Goal: Information Seeking & Learning: Learn about a topic

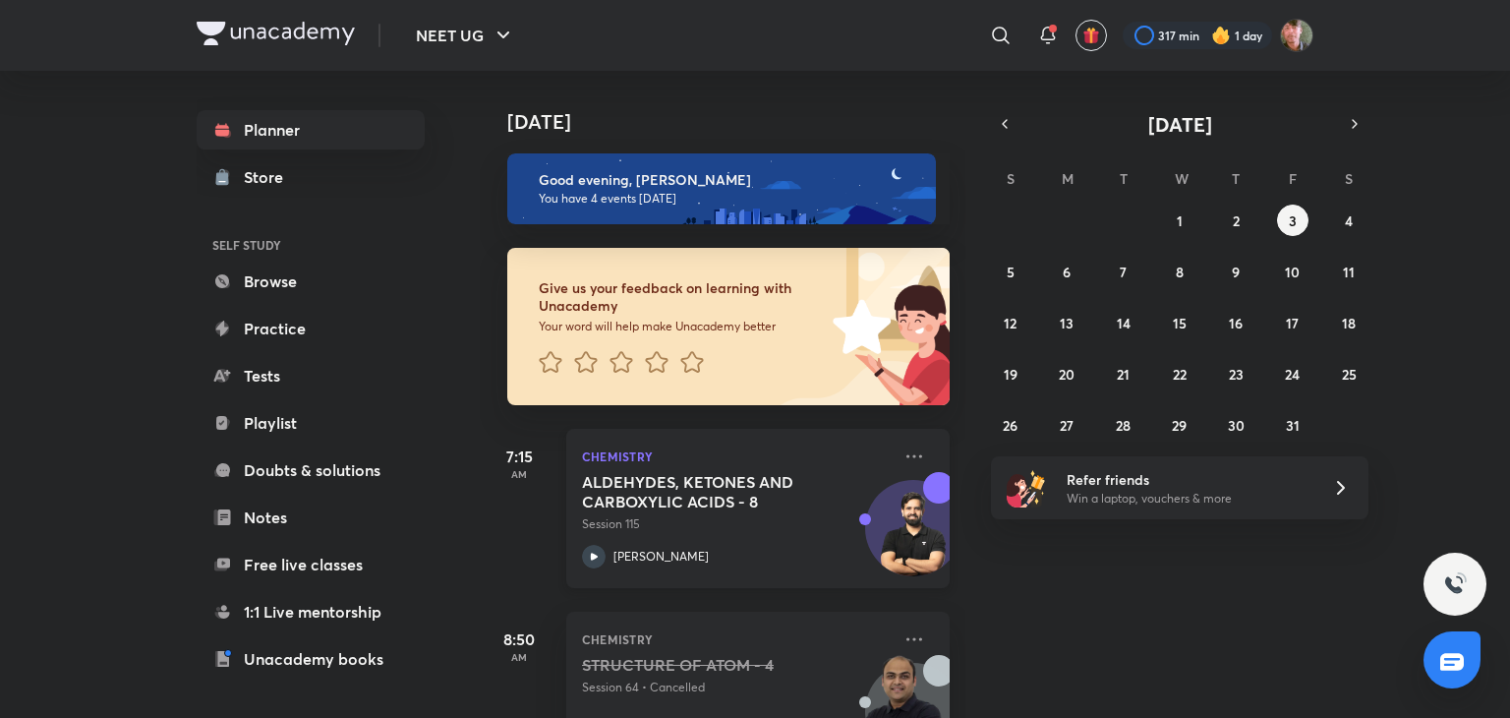
click at [599, 563] on icon at bounding box center [594, 557] width 24 height 24
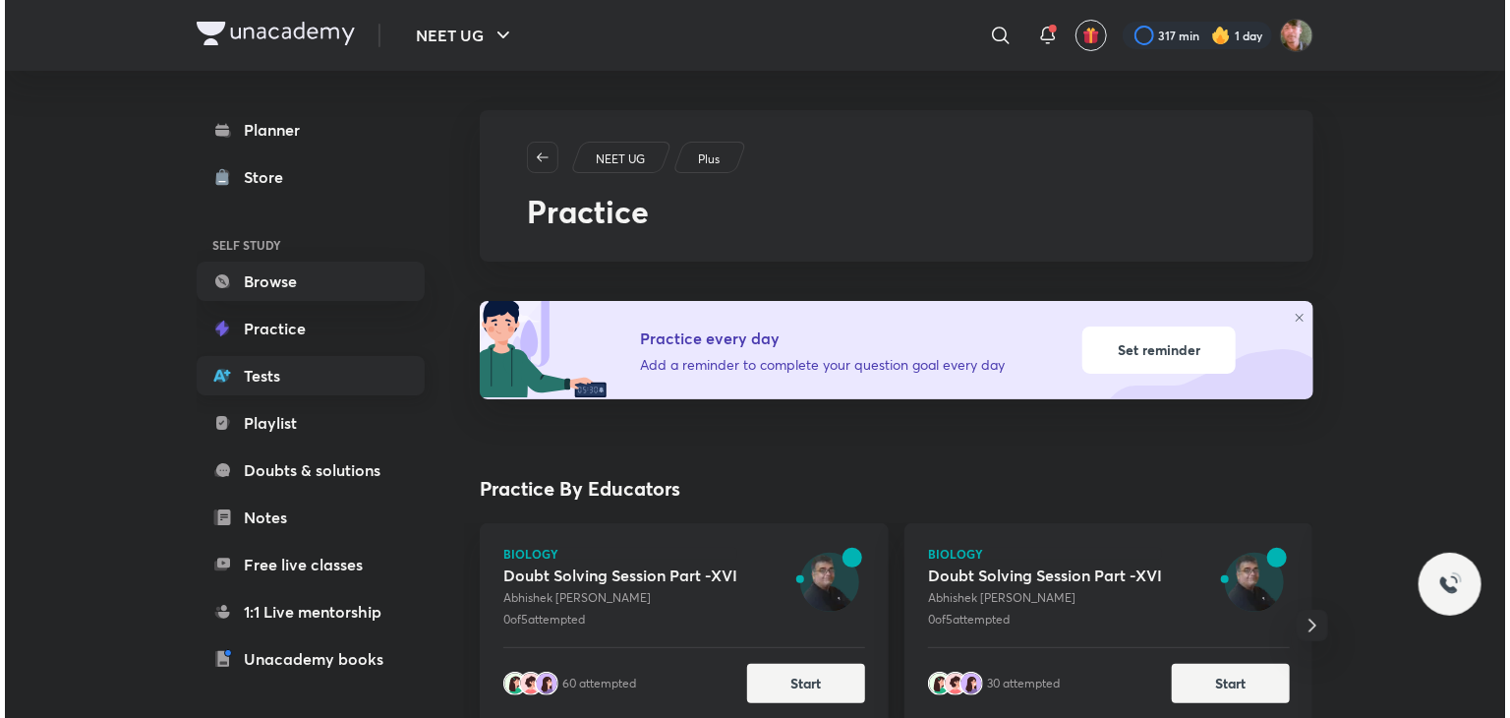
scroll to position [167, 0]
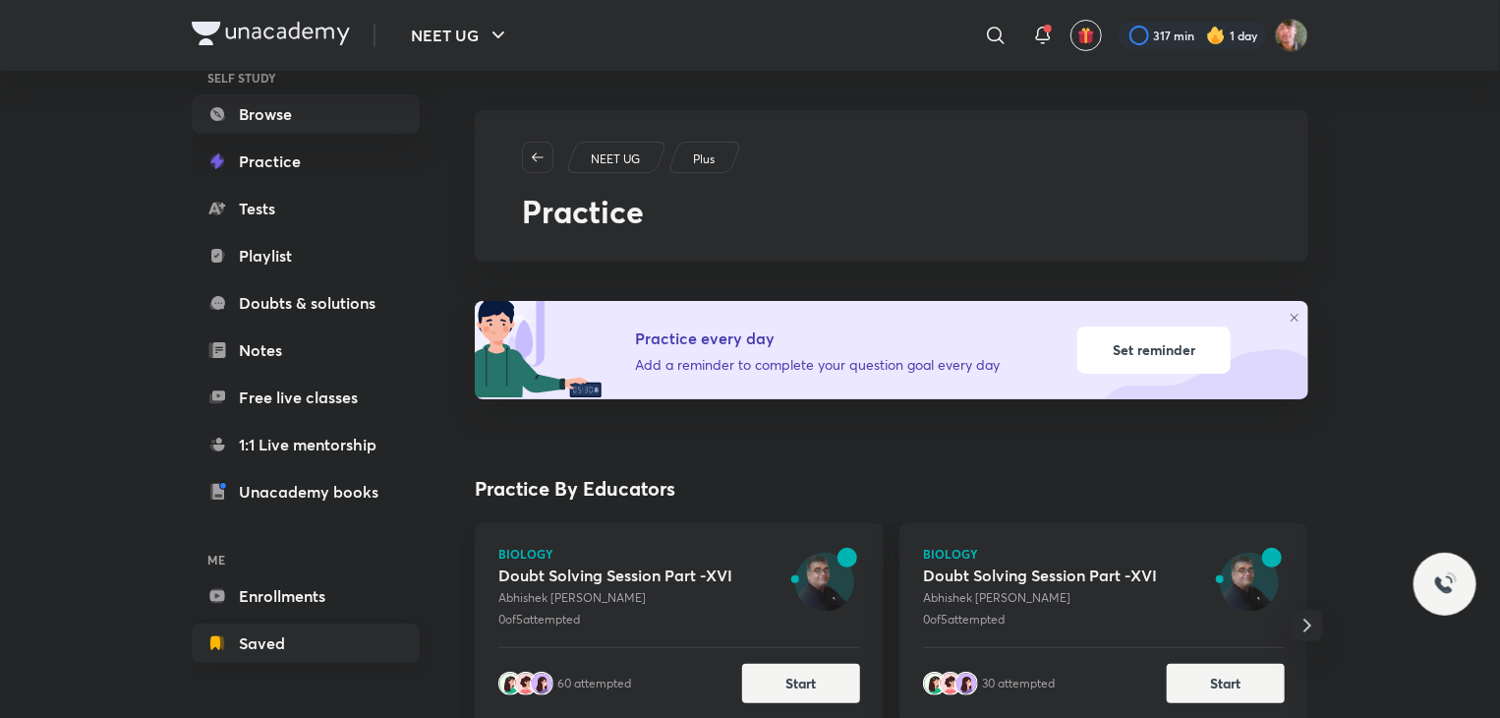
click at [310, 642] on link "Saved" at bounding box center [306, 642] width 228 height 39
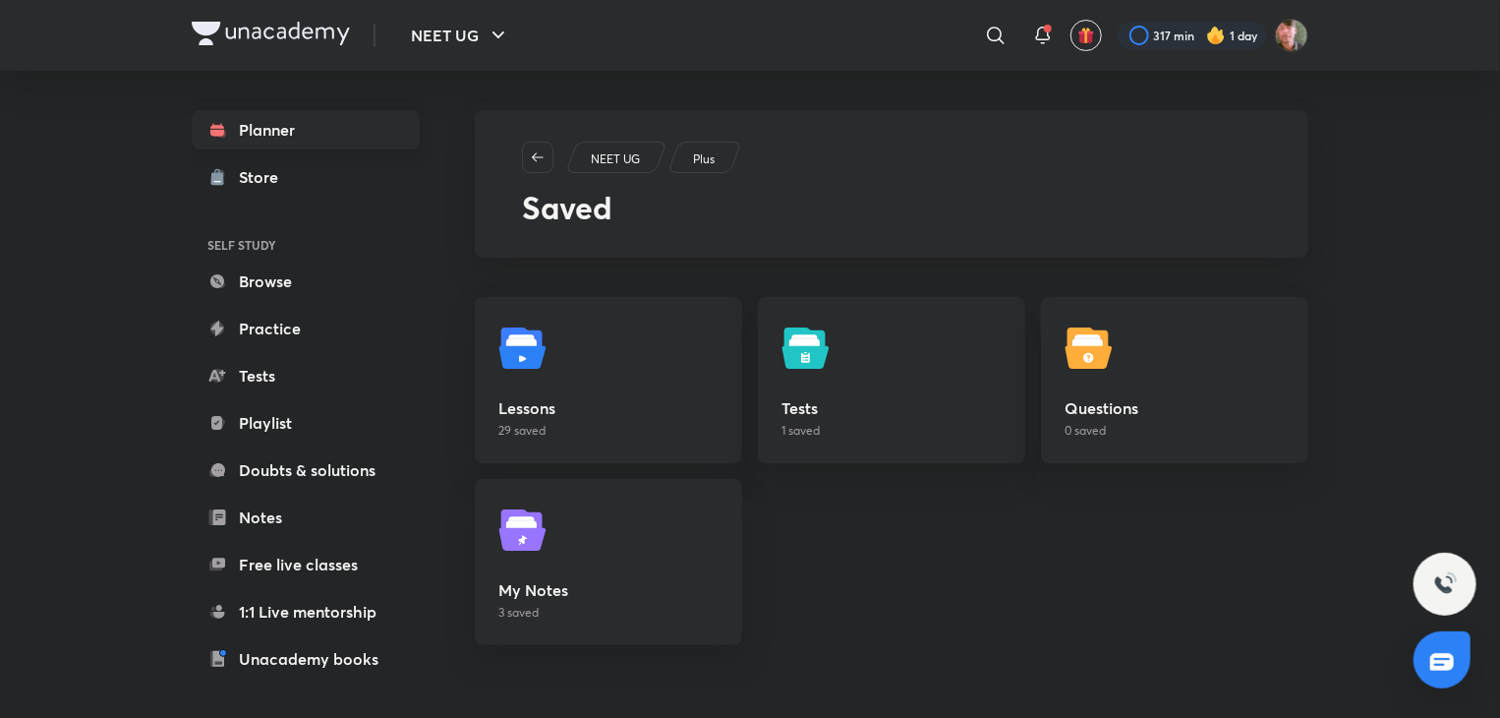
click at [287, 122] on link "Planner" at bounding box center [306, 129] width 228 height 39
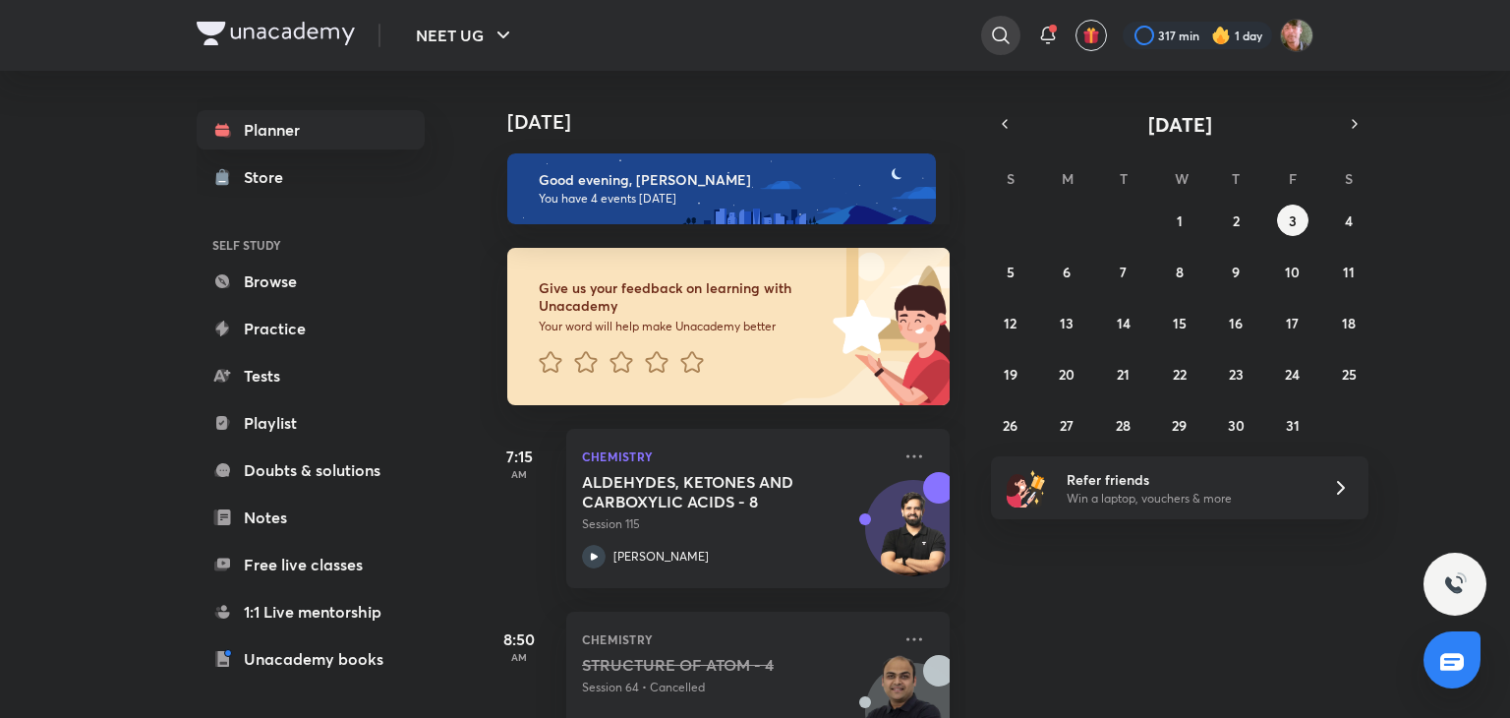
click at [997, 27] on icon at bounding box center [1001, 36] width 24 height 24
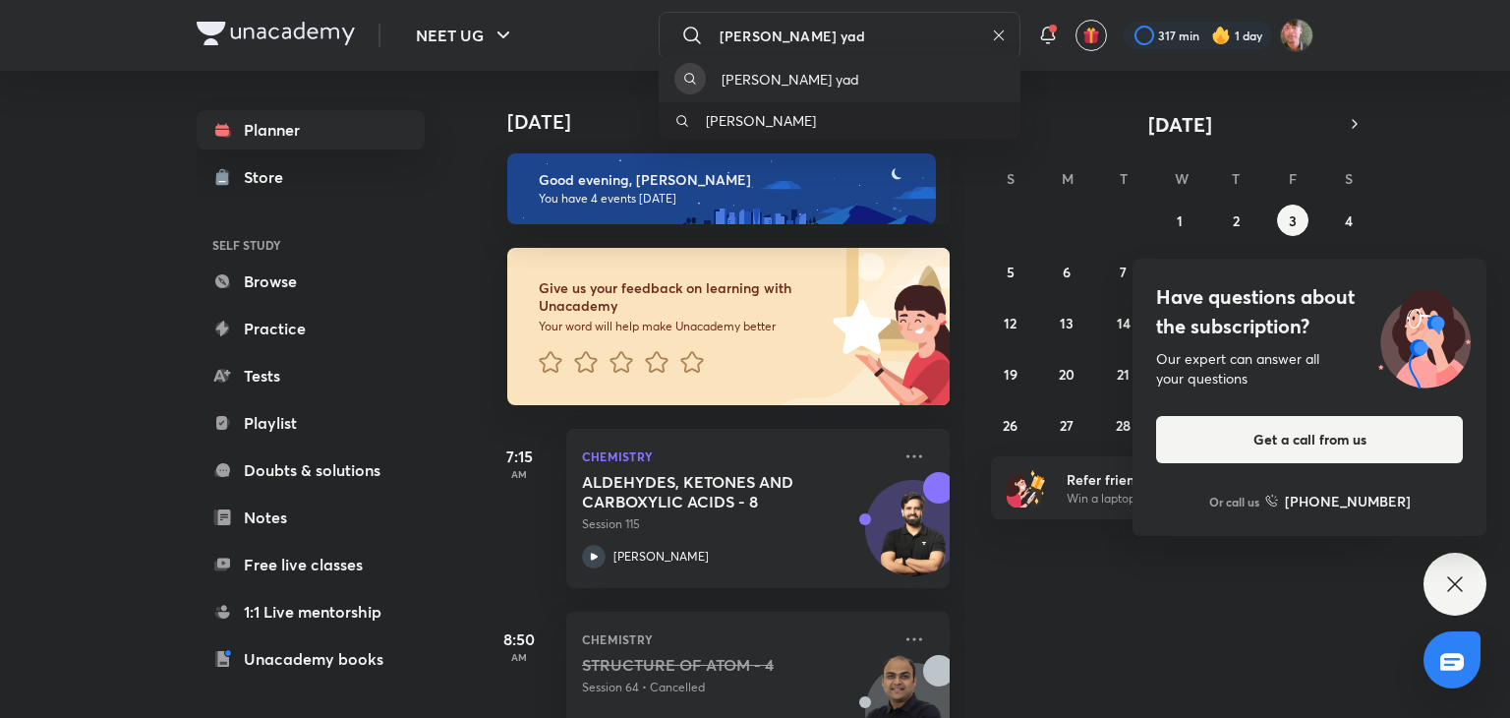
type input "[PERSON_NAME] yad"
click at [816, 111] on p "[PERSON_NAME]" at bounding box center [761, 120] width 110 height 21
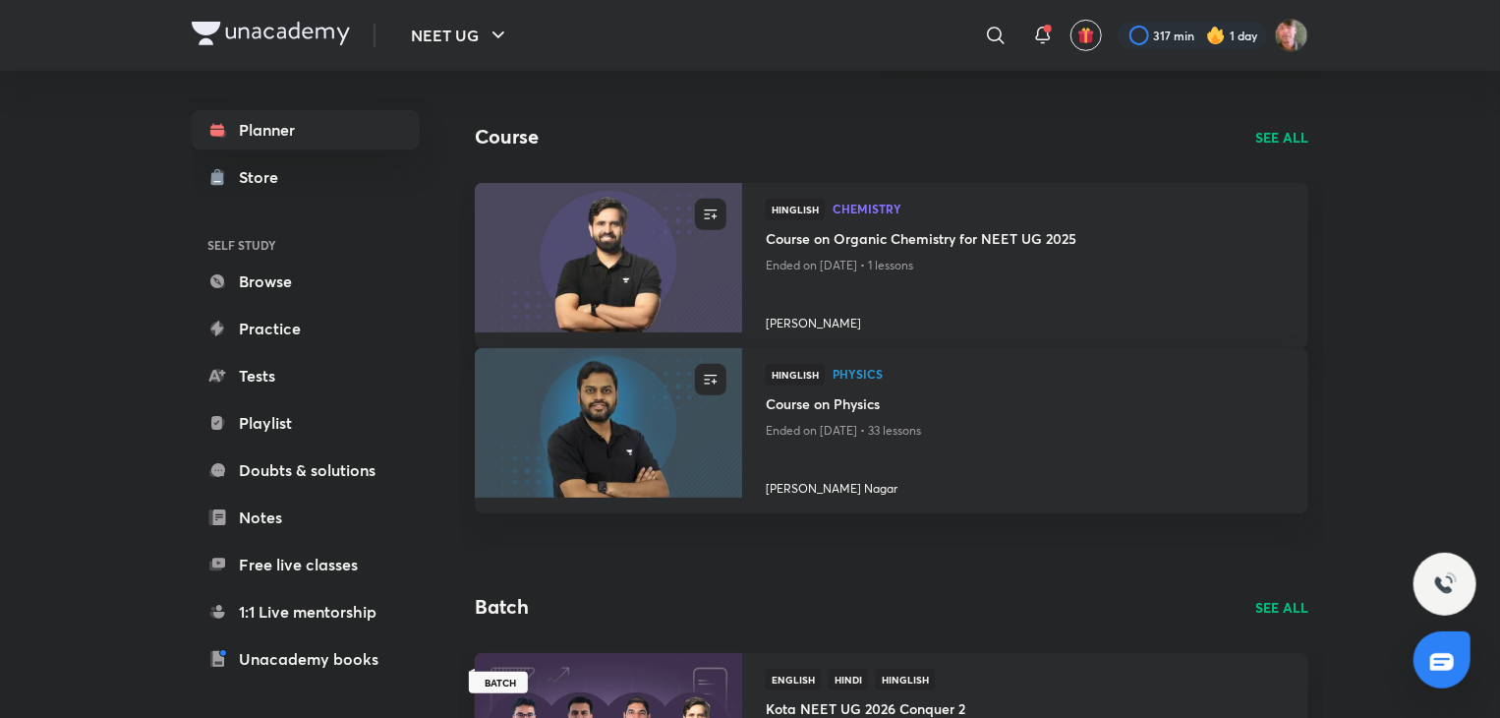
scroll to position [396, 0]
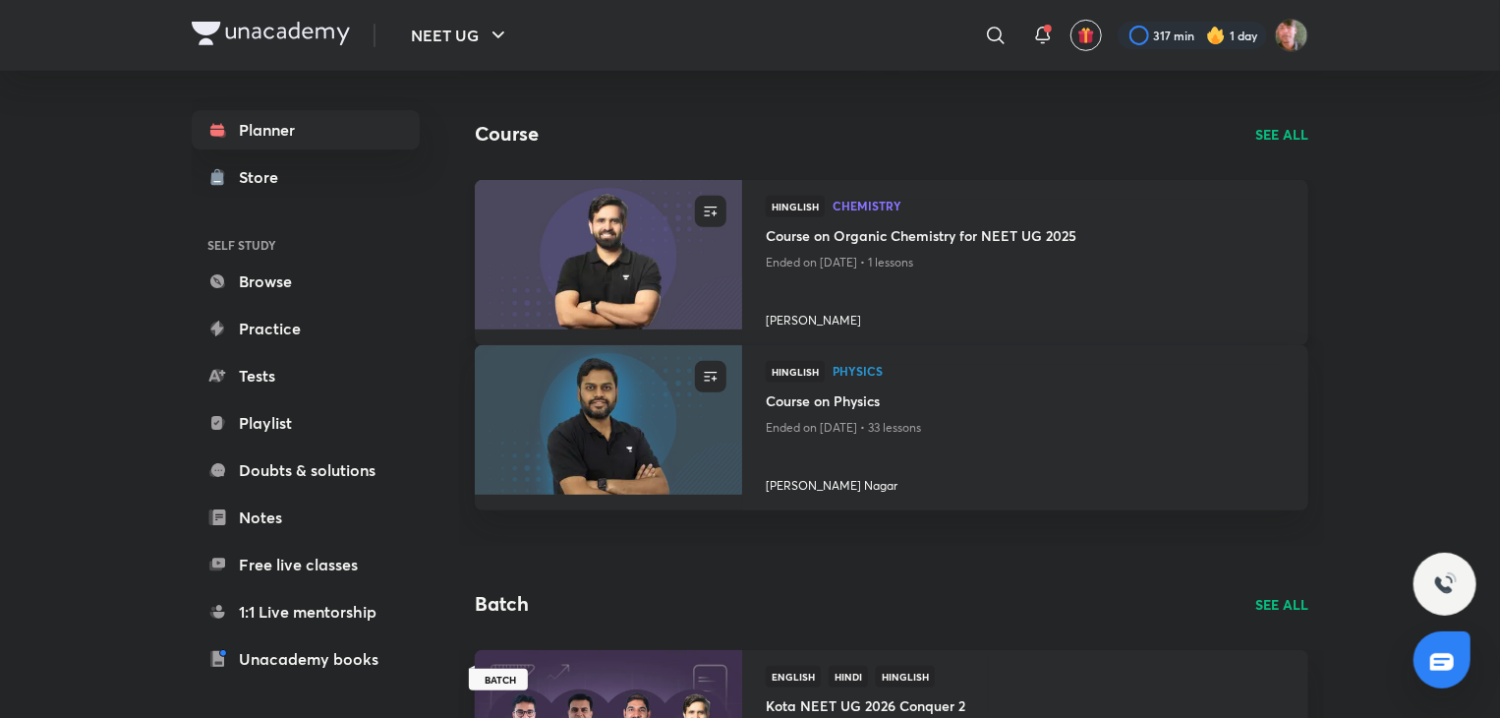
click at [599, 276] on img at bounding box center [608, 254] width 272 height 152
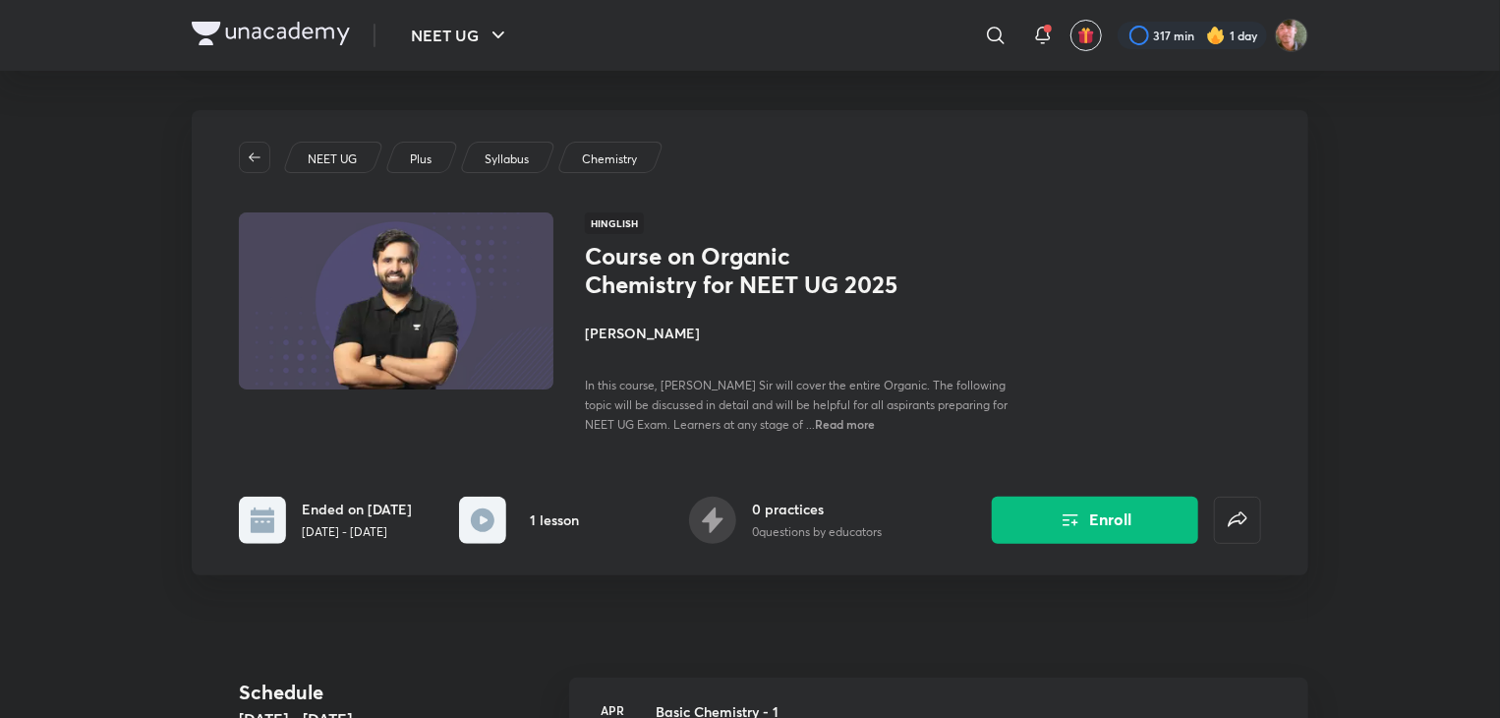
click at [655, 332] on h4 "[PERSON_NAME]" at bounding box center [805, 332] width 440 height 21
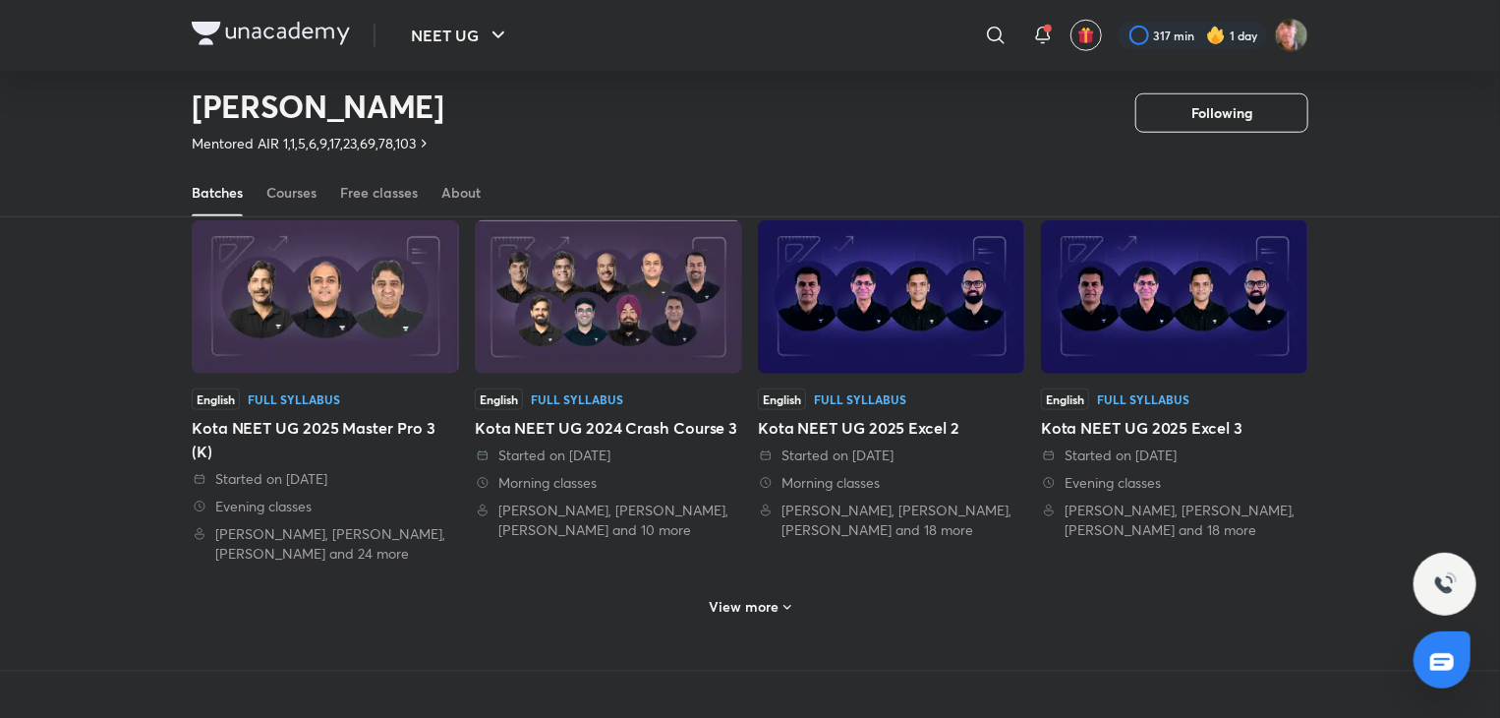
click at [655, 332] on img at bounding box center [608, 296] width 267 height 153
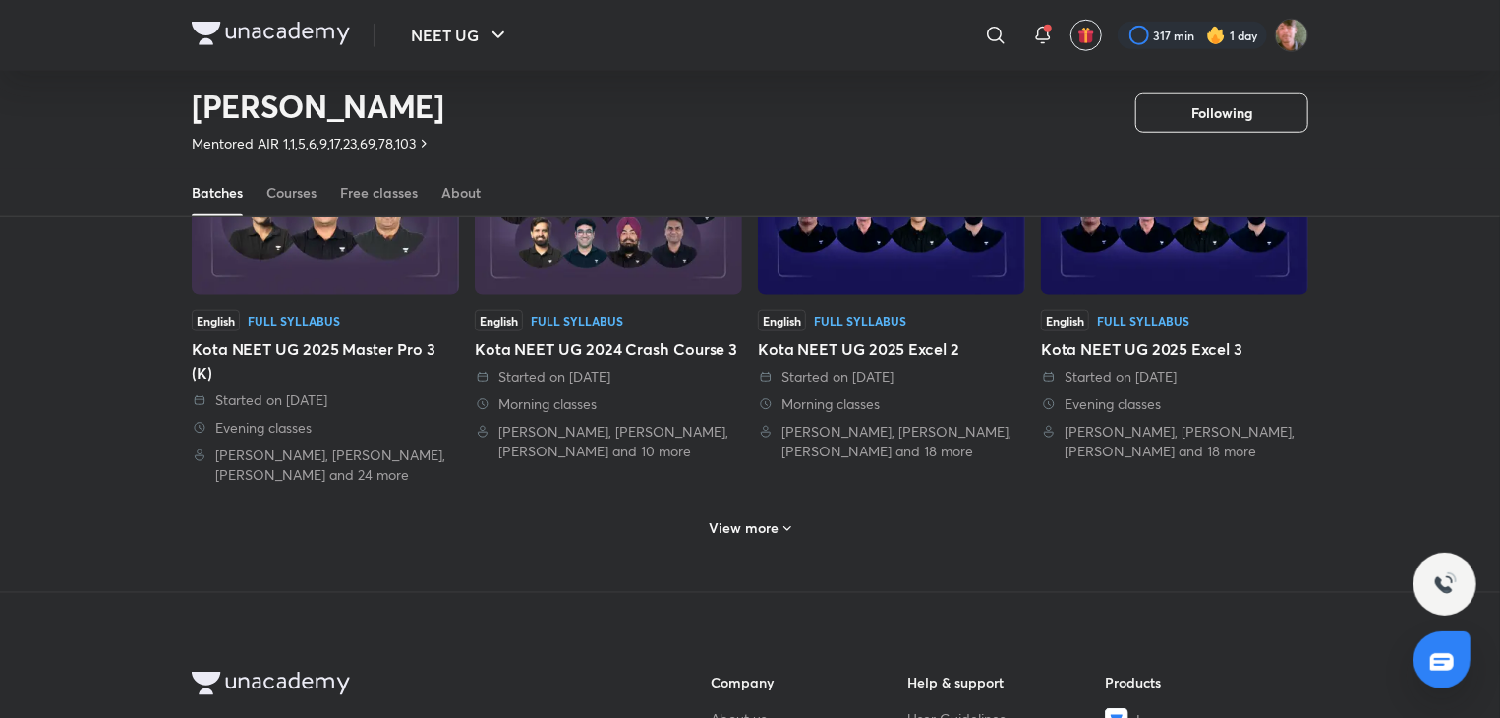
scroll to position [912, 0]
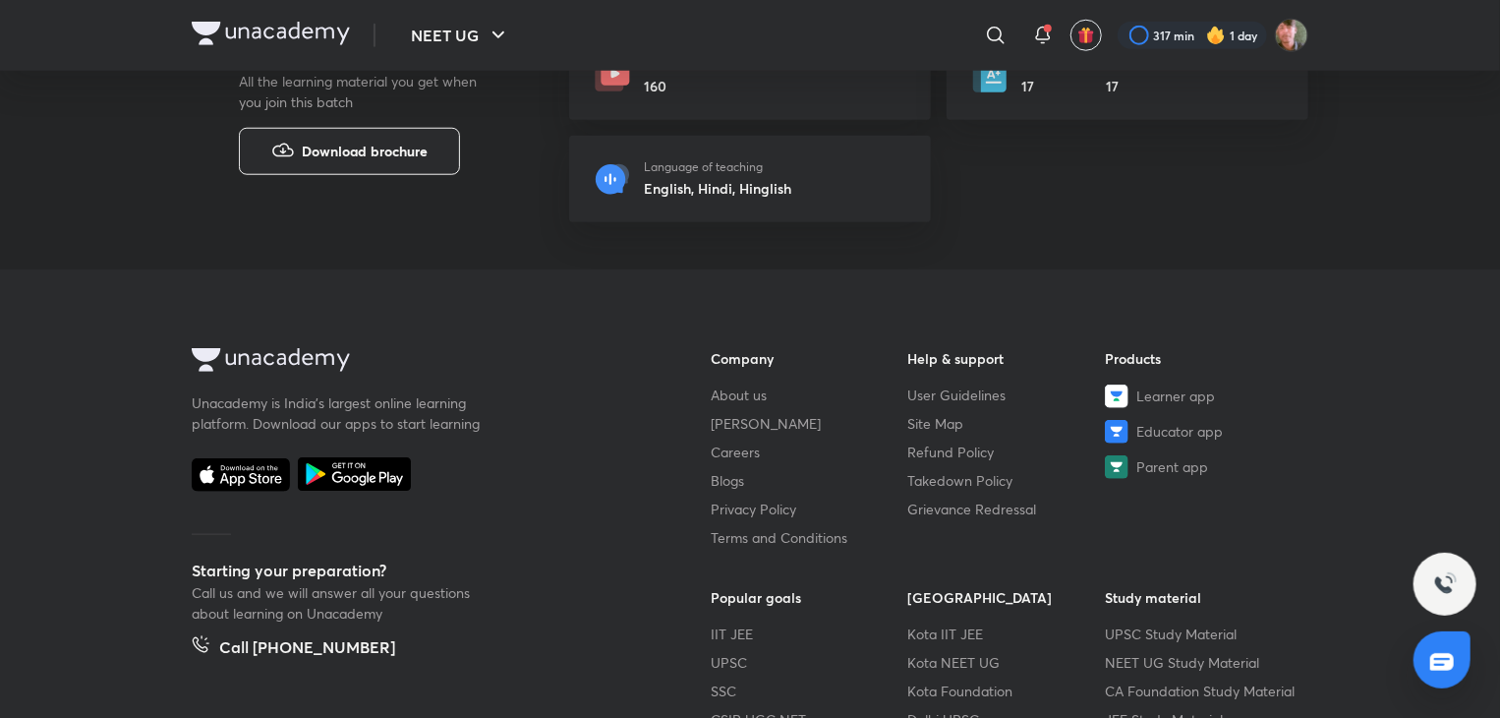
scroll to position [4, 0]
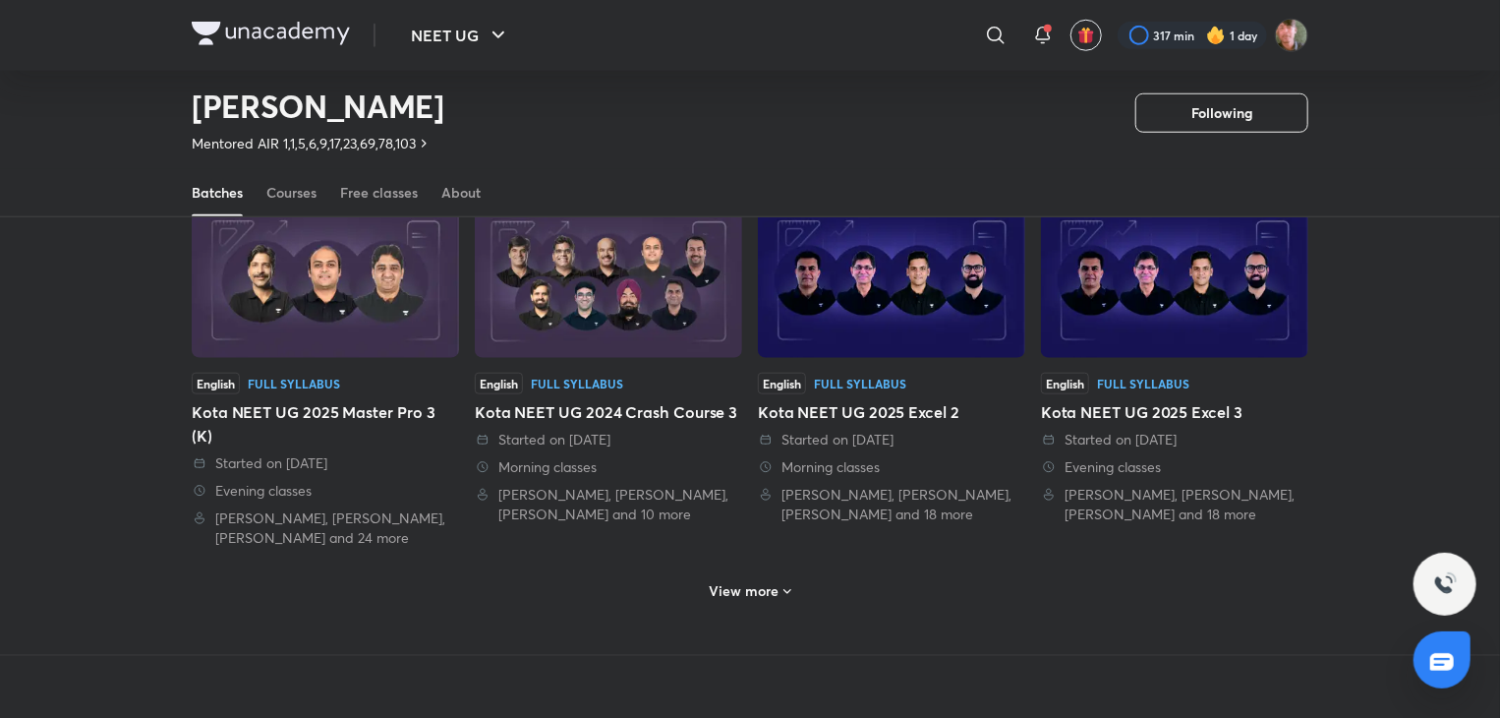
scroll to position [852, 0]
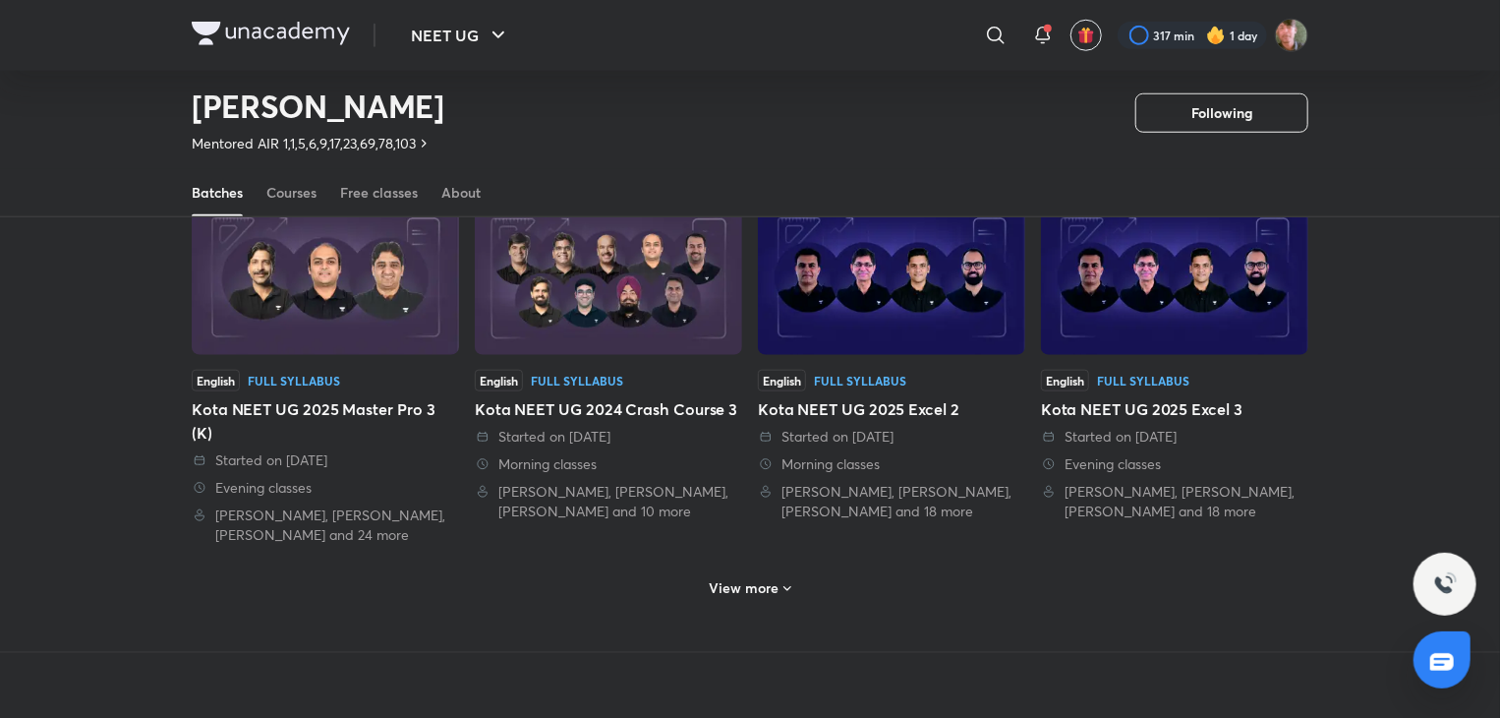
click at [731, 578] on h6 "View more" at bounding box center [745, 588] width 70 height 20
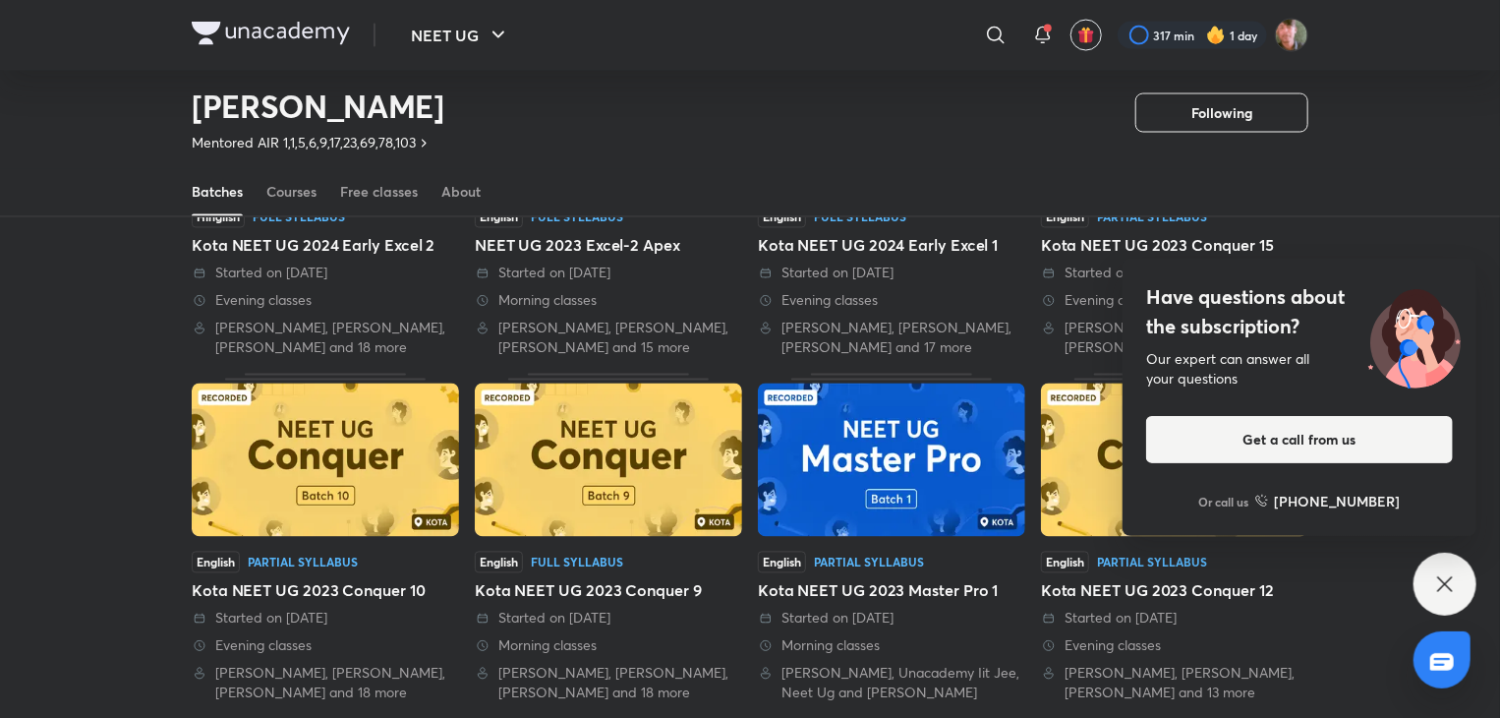
scroll to position [1729, 0]
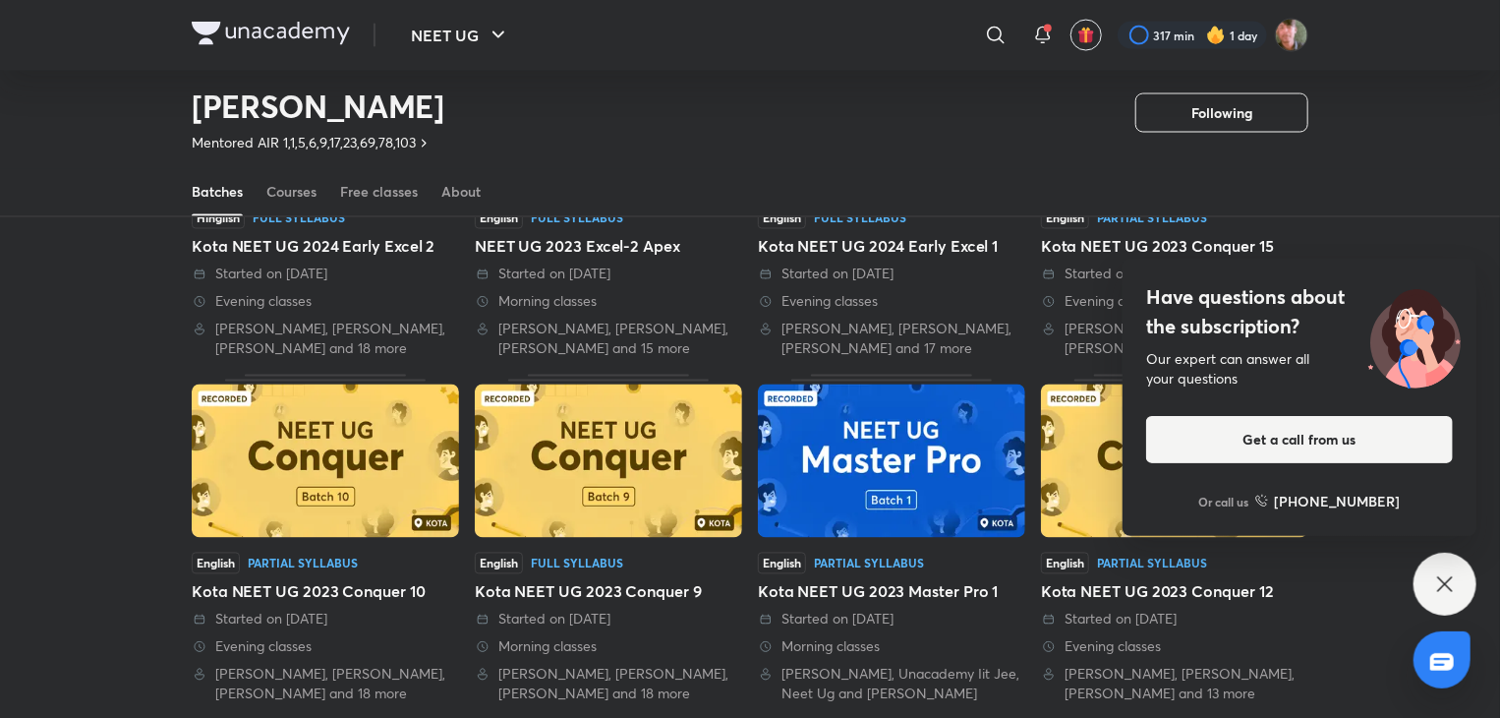
click at [1436, 578] on icon at bounding box center [1445, 584] width 24 height 24
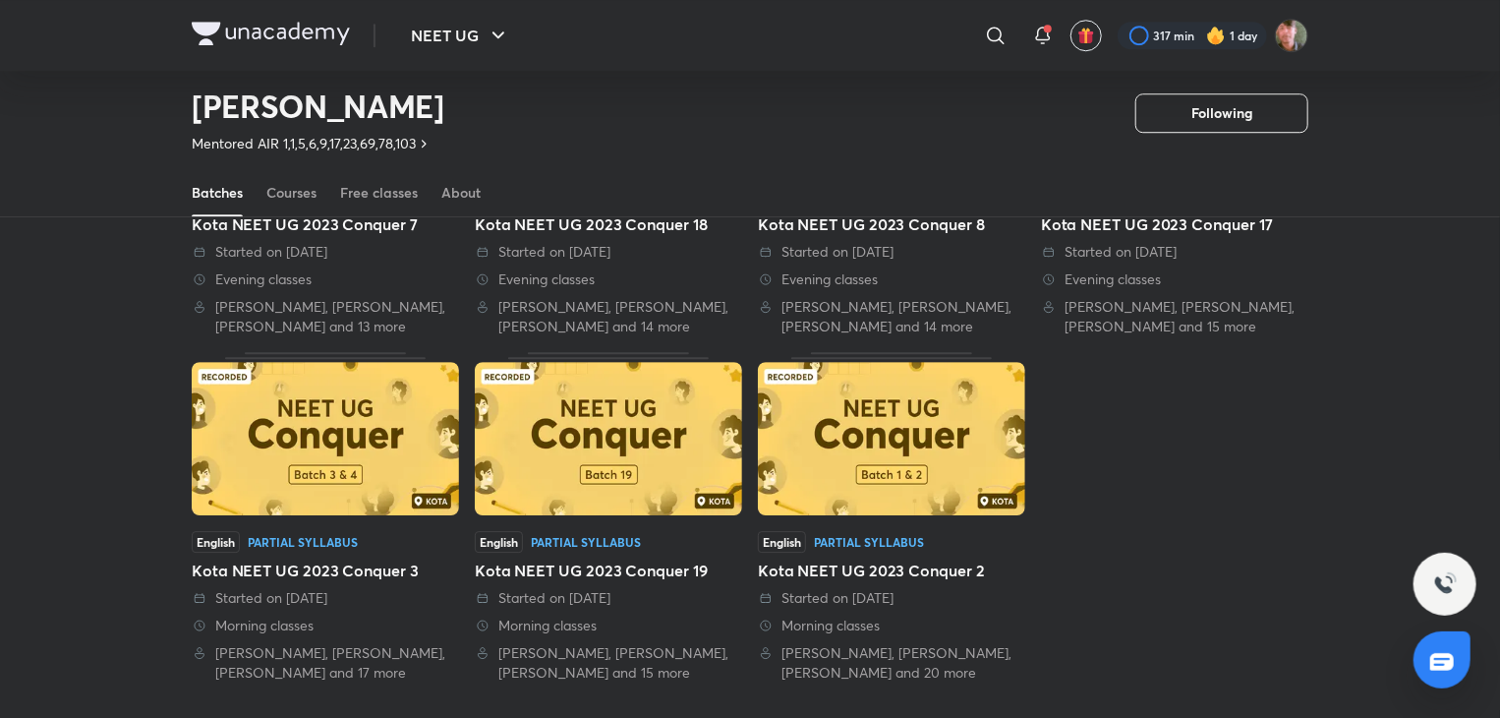
scroll to position [2787, 0]
click at [865, 417] on img at bounding box center [891, 439] width 267 height 153
